Goal: Task Accomplishment & Management: Use online tool/utility

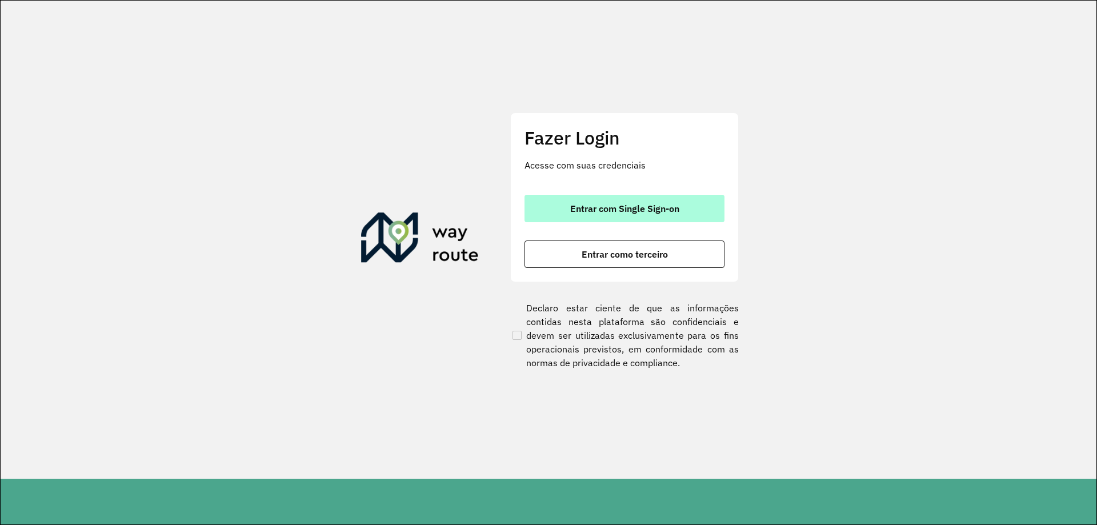
click at [638, 210] on span "Entrar com Single Sign-on" at bounding box center [624, 208] width 109 height 9
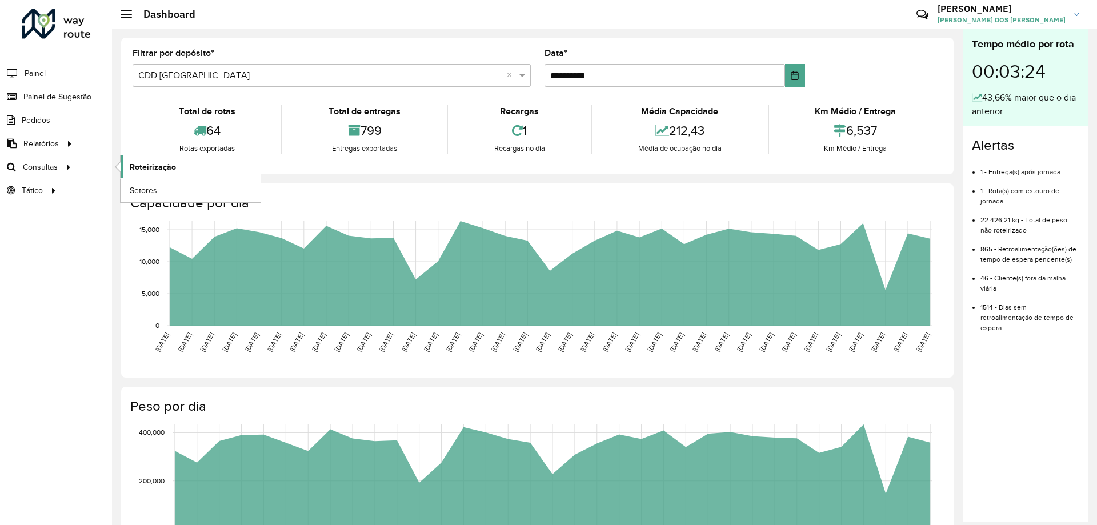
click at [162, 163] on span "Roteirização" at bounding box center [153, 167] width 46 height 12
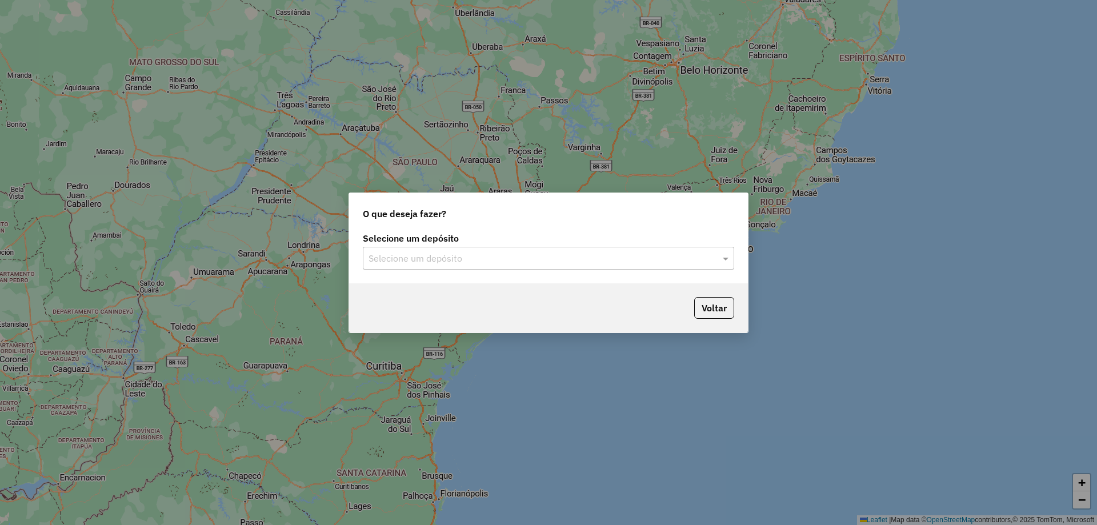
drag, startPoint x: 599, startPoint y: 256, endPoint x: 592, endPoint y: 258, distance: 7.2
click at [598, 256] on input "text" at bounding box center [536, 259] width 337 height 14
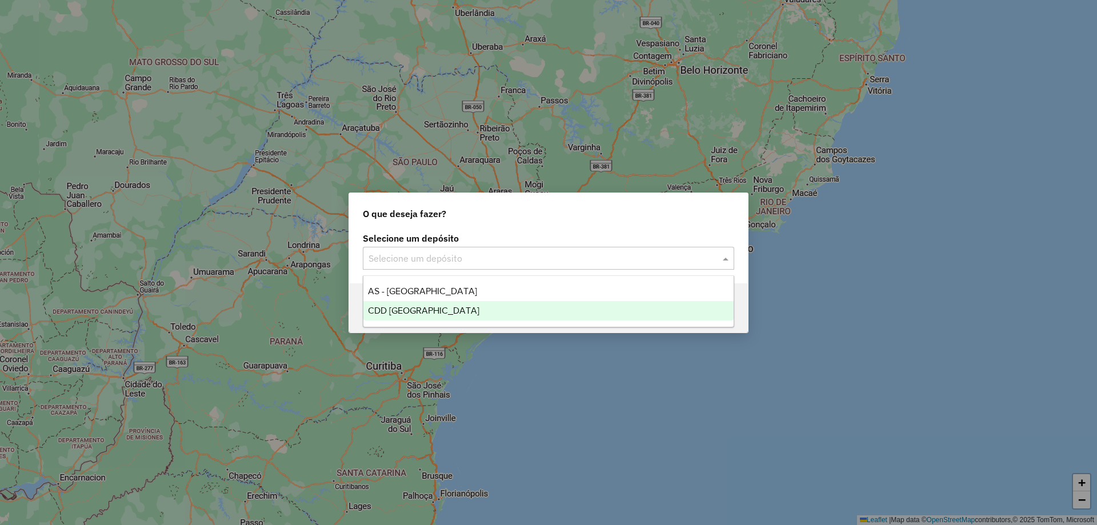
click at [474, 304] on div "CDD [GEOGRAPHIC_DATA]" at bounding box center [548, 310] width 370 height 19
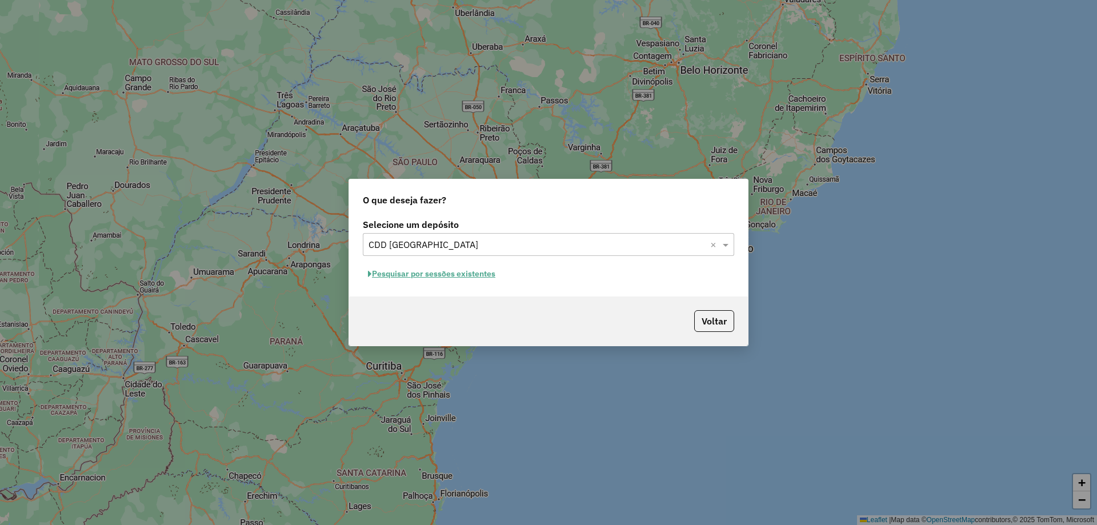
click at [472, 278] on button "Pesquisar por sessões existentes" at bounding box center [432, 274] width 138 height 18
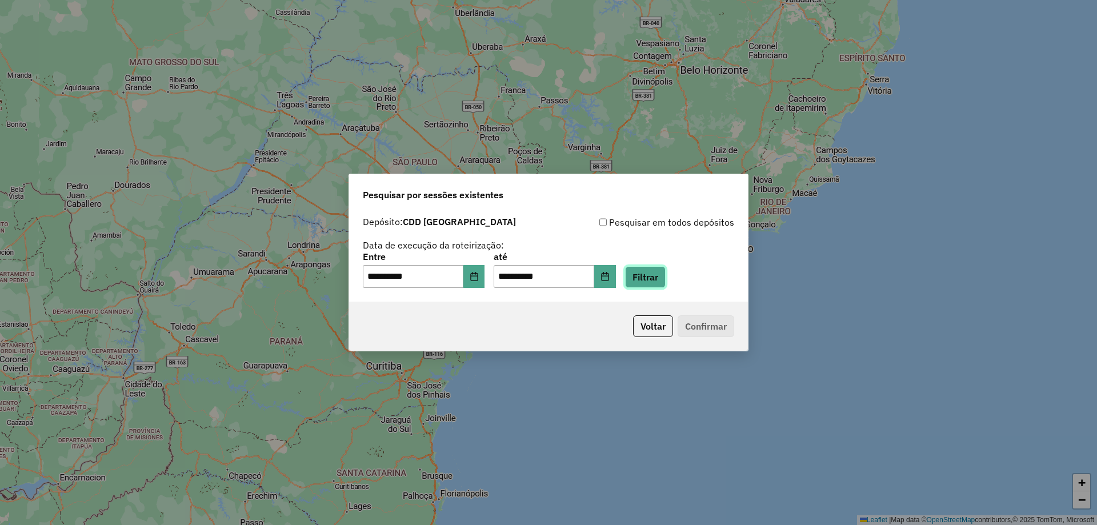
click at [663, 272] on button "Filtrar" at bounding box center [645, 277] width 41 height 22
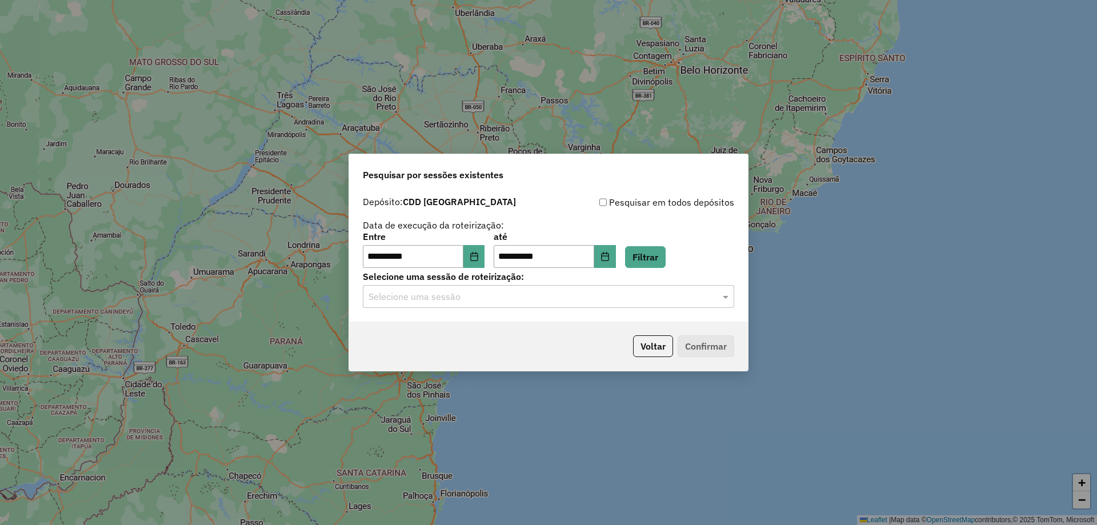
click at [671, 300] on input "text" at bounding box center [536, 297] width 337 height 14
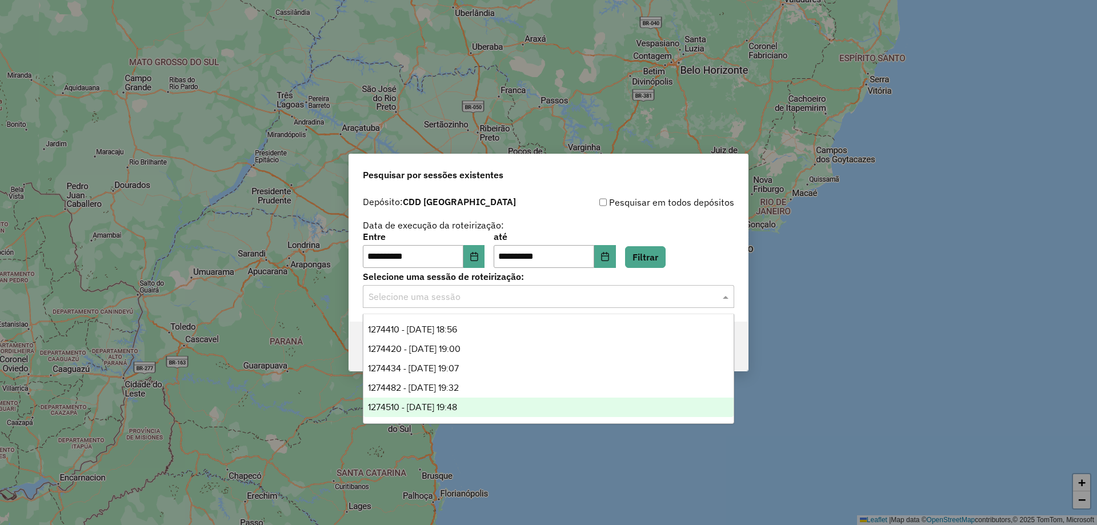
click at [457, 402] on span "1274510 - [DATE] 19:48" at bounding box center [412, 407] width 89 height 10
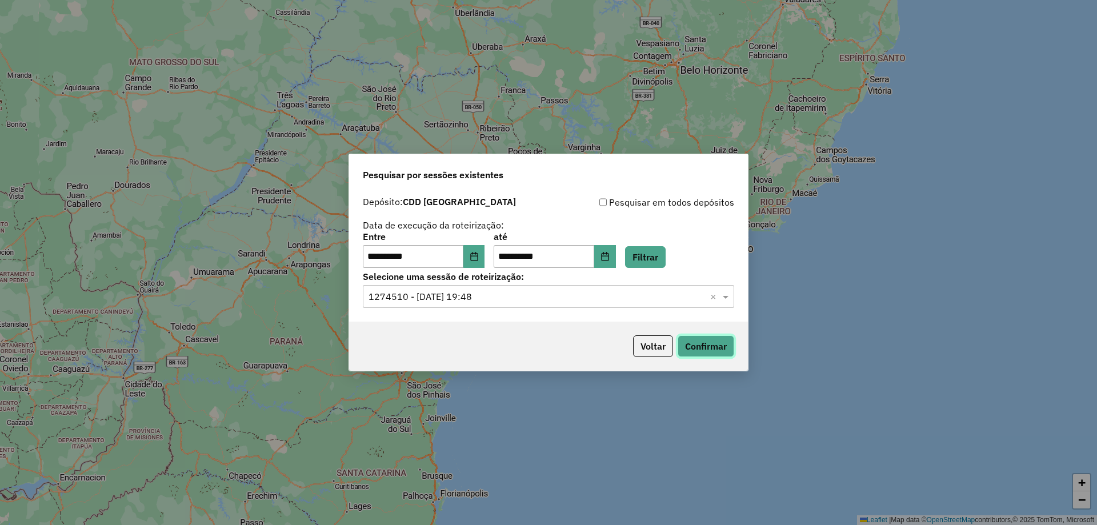
click at [730, 337] on button "Confirmar" at bounding box center [705, 346] width 57 height 22
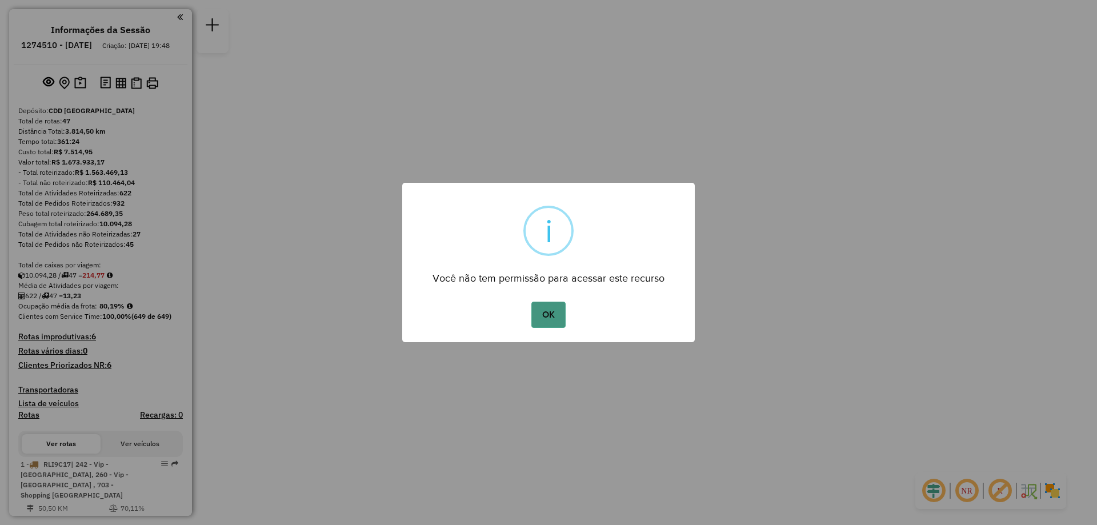
click at [553, 315] on button "OK" at bounding box center [548, 315] width 34 height 26
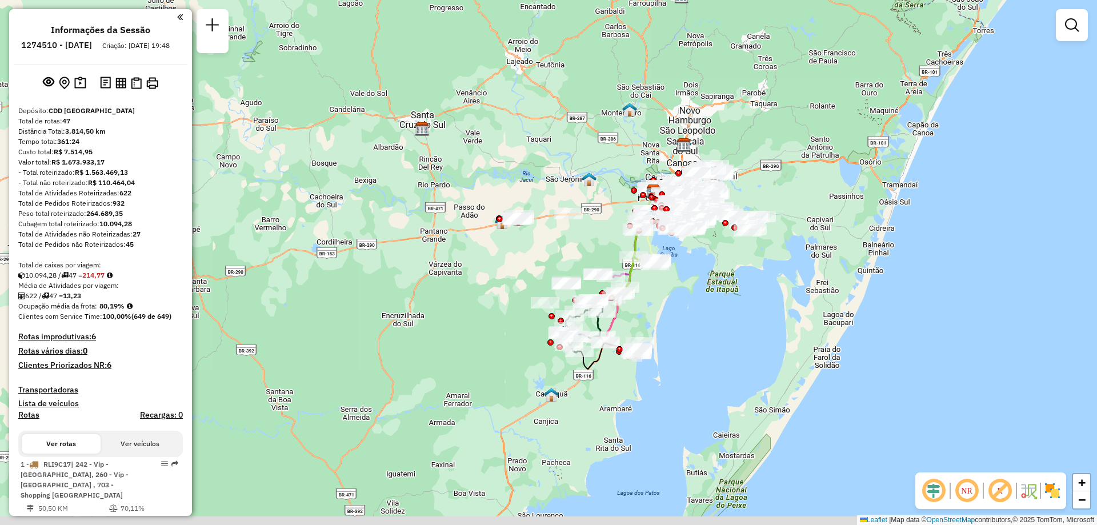
drag, startPoint x: 506, startPoint y: 245, endPoint x: 552, endPoint y: 150, distance: 106.0
click at [560, 132] on div "Janela de atendimento Grade de atendimento Capacidade Transportadoras Veículos …" at bounding box center [548, 262] width 1097 height 525
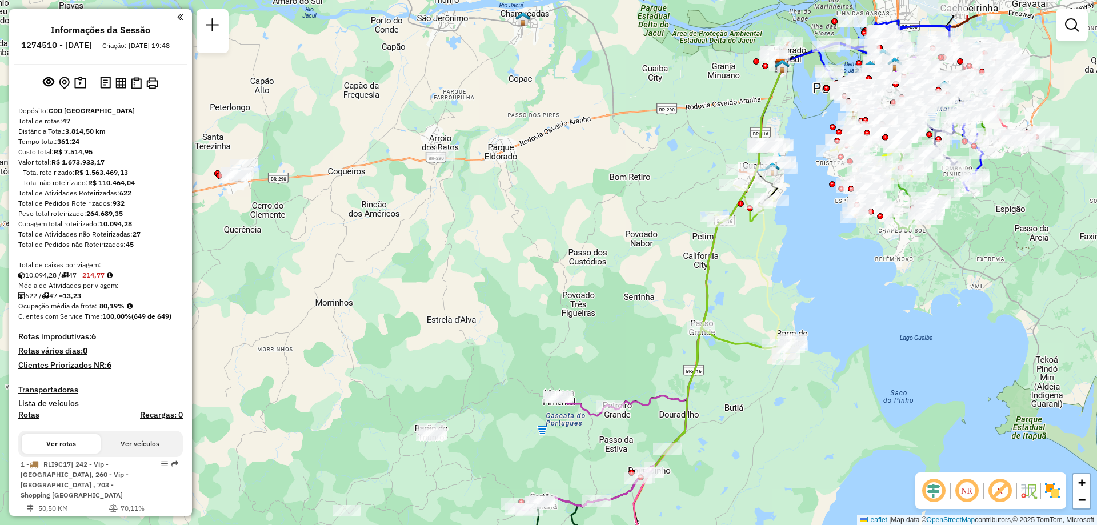
drag, startPoint x: 985, startPoint y: 188, endPoint x: 786, endPoint y: 256, distance: 210.6
click at [786, 256] on div "Janela de atendimento Grade de atendimento Capacidade Transportadoras Veículos …" at bounding box center [548, 262] width 1097 height 525
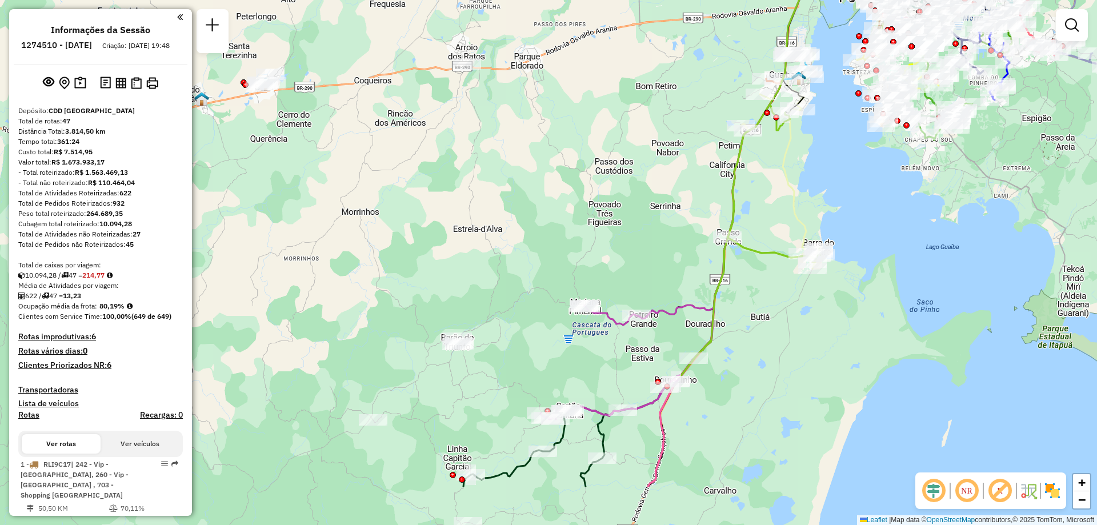
drag, startPoint x: 773, startPoint y: 366, endPoint x: 791, endPoint y: 311, distance: 57.3
click at [799, 274] on div at bounding box center [812, 268] width 29 height 11
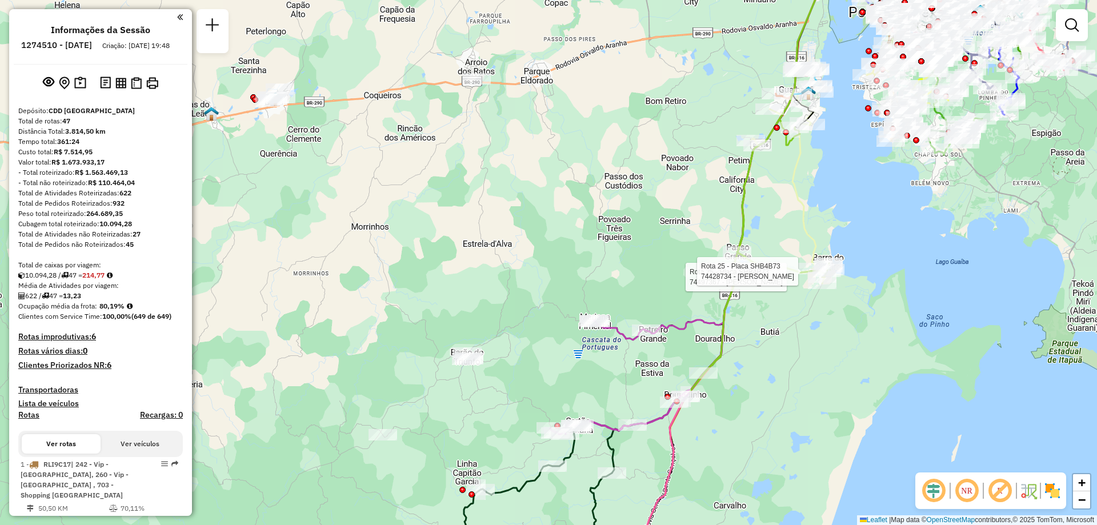
drag, startPoint x: 864, startPoint y: 191, endPoint x: 870, endPoint y: 224, distance: 33.1
click at [870, 224] on div "Rota 25 - Placa SHB4B73 74497367 - PAULO ROBERTO DORNEL Rota 25 - Placa SHB4B73…" at bounding box center [548, 262] width 1097 height 525
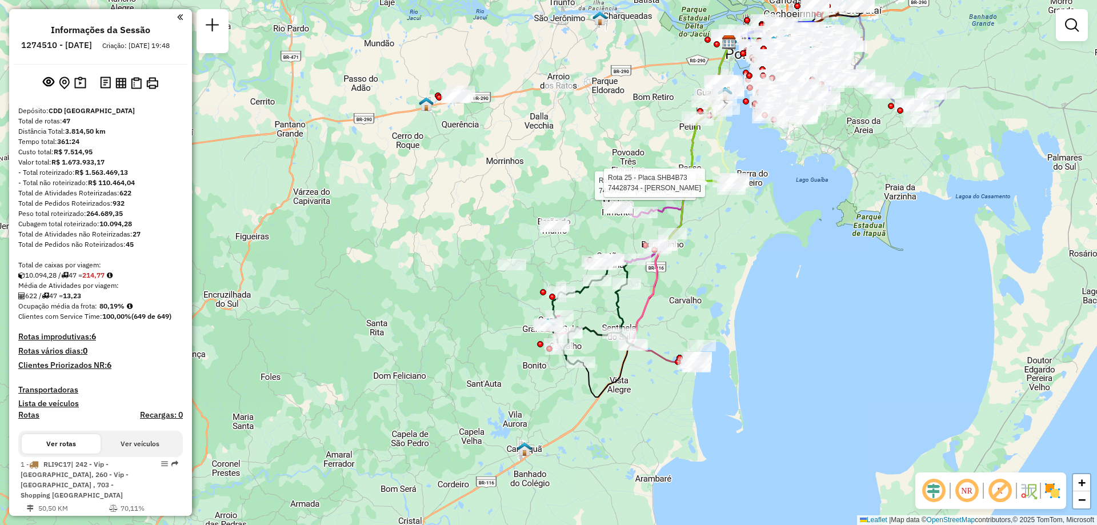
drag, startPoint x: 883, startPoint y: 288, endPoint x: 757, endPoint y: 243, distance: 133.7
click at [757, 243] on div "Rota 25 - Placa SHB4B73 74497367 - PAULO ROBERTO DORNEL Rota 25 - Placa SHB4B73…" at bounding box center [548, 262] width 1097 height 525
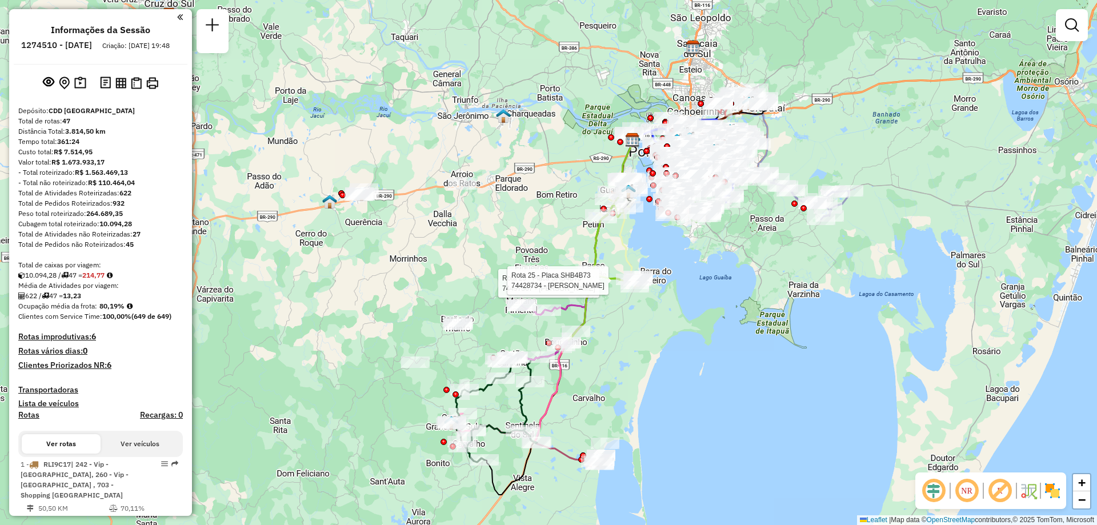
drag, startPoint x: 476, startPoint y: 116, endPoint x: 379, endPoint y: 214, distance: 137.3
click at [379, 214] on div "Rota 25 - Placa SHB4B73 74497367 - PAULO ROBERTO DORNEL Rota 25 - Placa SHB4B73…" at bounding box center [548, 262] width 1097 height 525
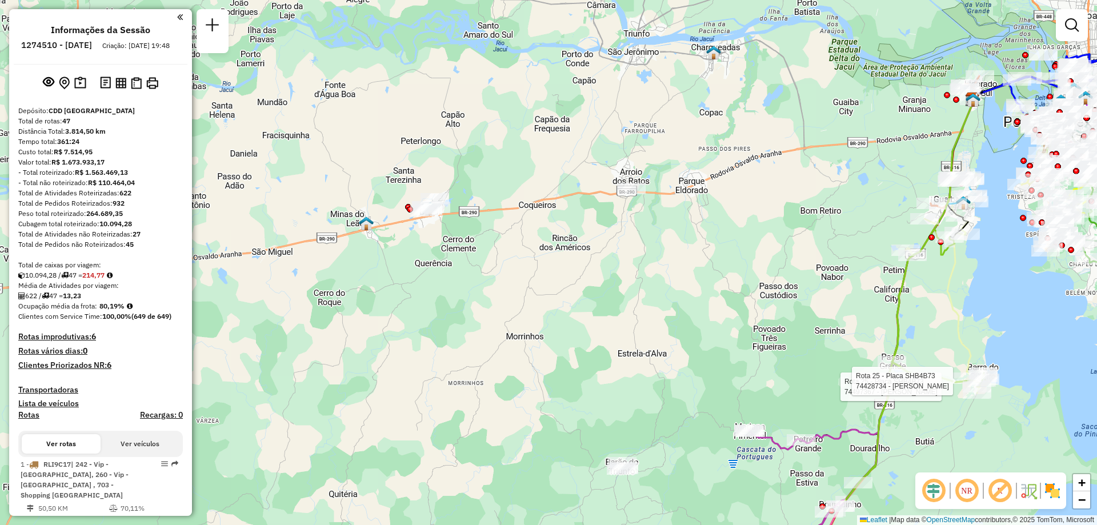
drag, startPoint x: 398, startPoint y: 228, endPoint x: 478, endPoint y: 271, distance: 91.0
click at [478, 271] on div "Rota 25 - Placa SHB4B73 74497367 - PAULO ROBERTO DORNEL Rota 25 - Placa SHB4B73…" at bounding box center [548, 262] width 1097 height 525
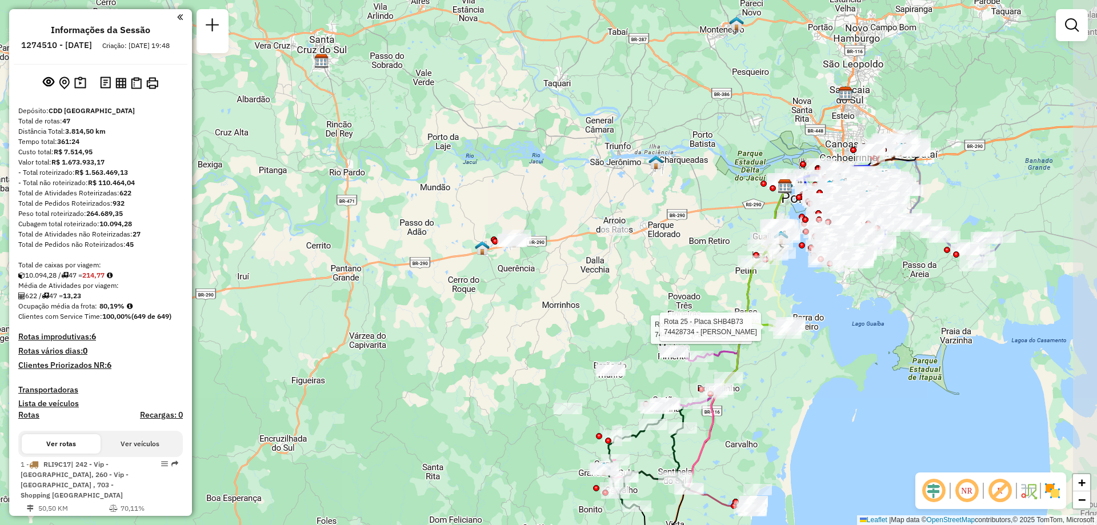
drag, startPoint x: 929, startPoint y: 143, endPoint x: 791, endPoint y: 202, distance: 150.5
click at [791, 189] on div at bounding box center [781, 183] width 29 height 11
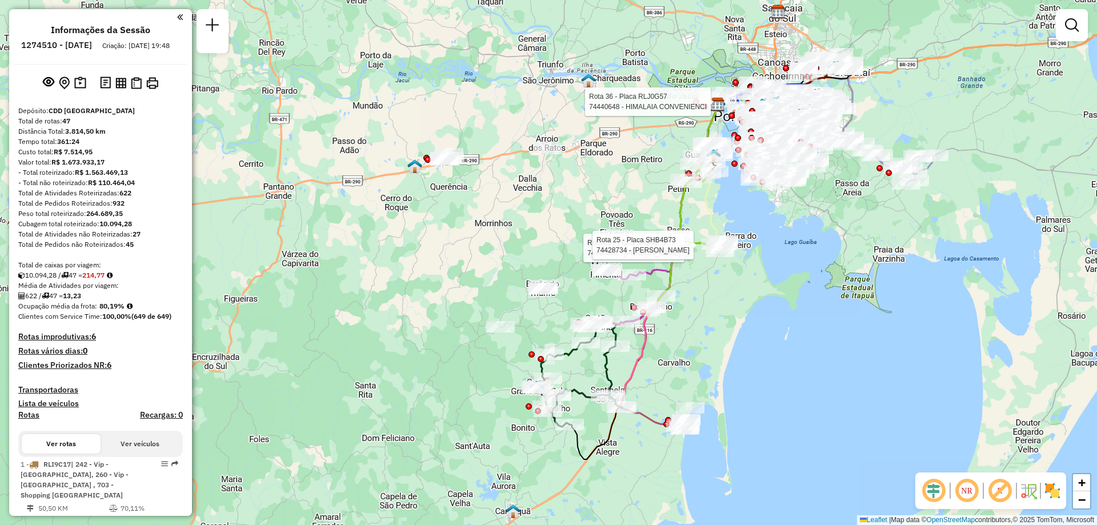
drag, startPoint x: 1061, startPoint y: 172, endPoint x: 996, endPoint y: 79, distance: 113.3
click at [996, 79] on div "Rota 25 - Placa SHB4B73 74497367 - PAULO ROBERTO DORNEL Rota 25 - Placa SHB4B73…" at bounding box center [548, 262] width 1097 height 525
